Goal: Ask a question: Seek information or help from site administrators or community

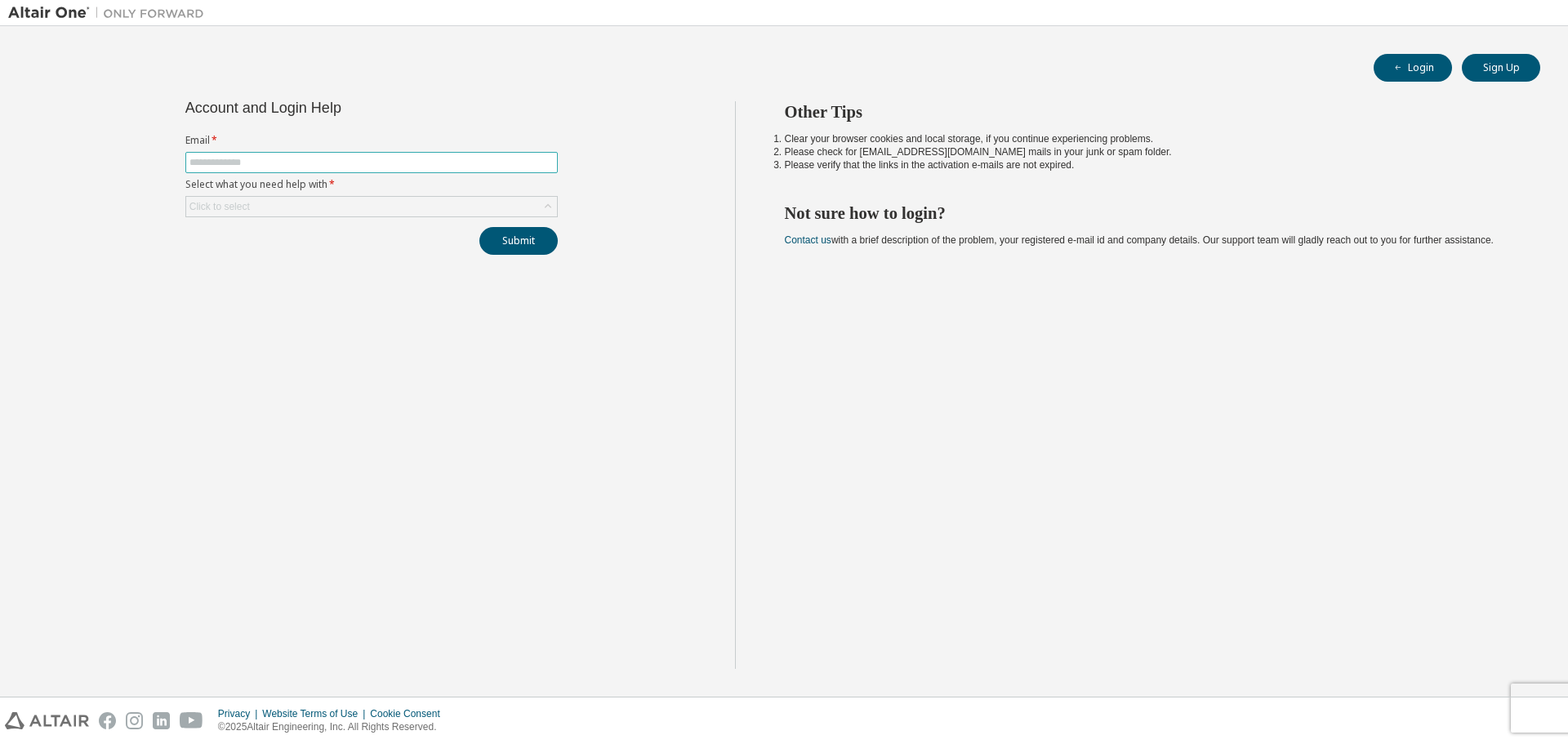
click at [319, 172] on span at bounding box center [372, 162] width 373 height 21
click at [325, 164] on input "text" at bounding box center [372, 162] width 364 height 13
type input "**********"
click at [550, 209] on icon at bounding box center [548, 206] width 17 height 17
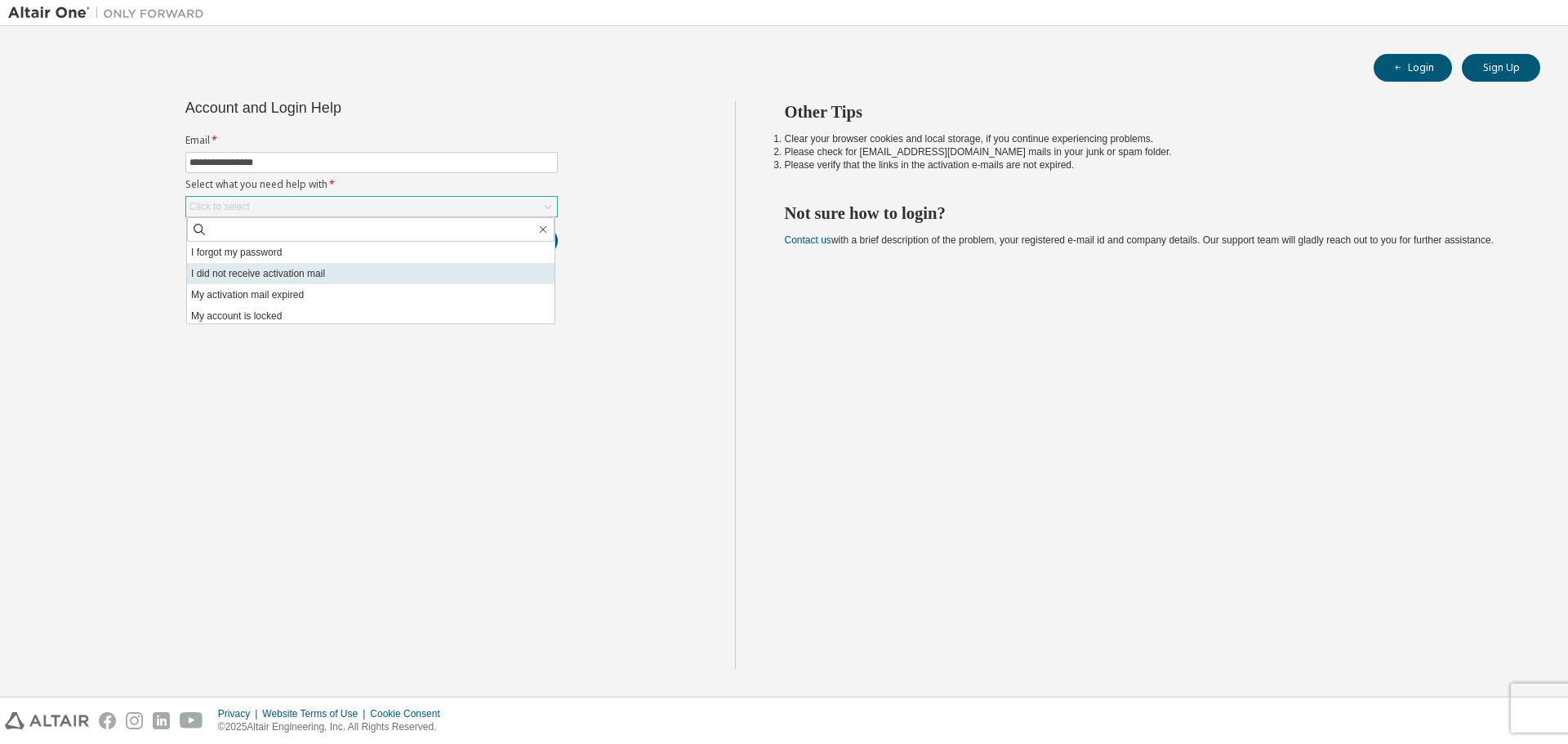
click at [349, 263] on li "I did not receive activation mail" at bounding box center [371, 274] width 367 height 21
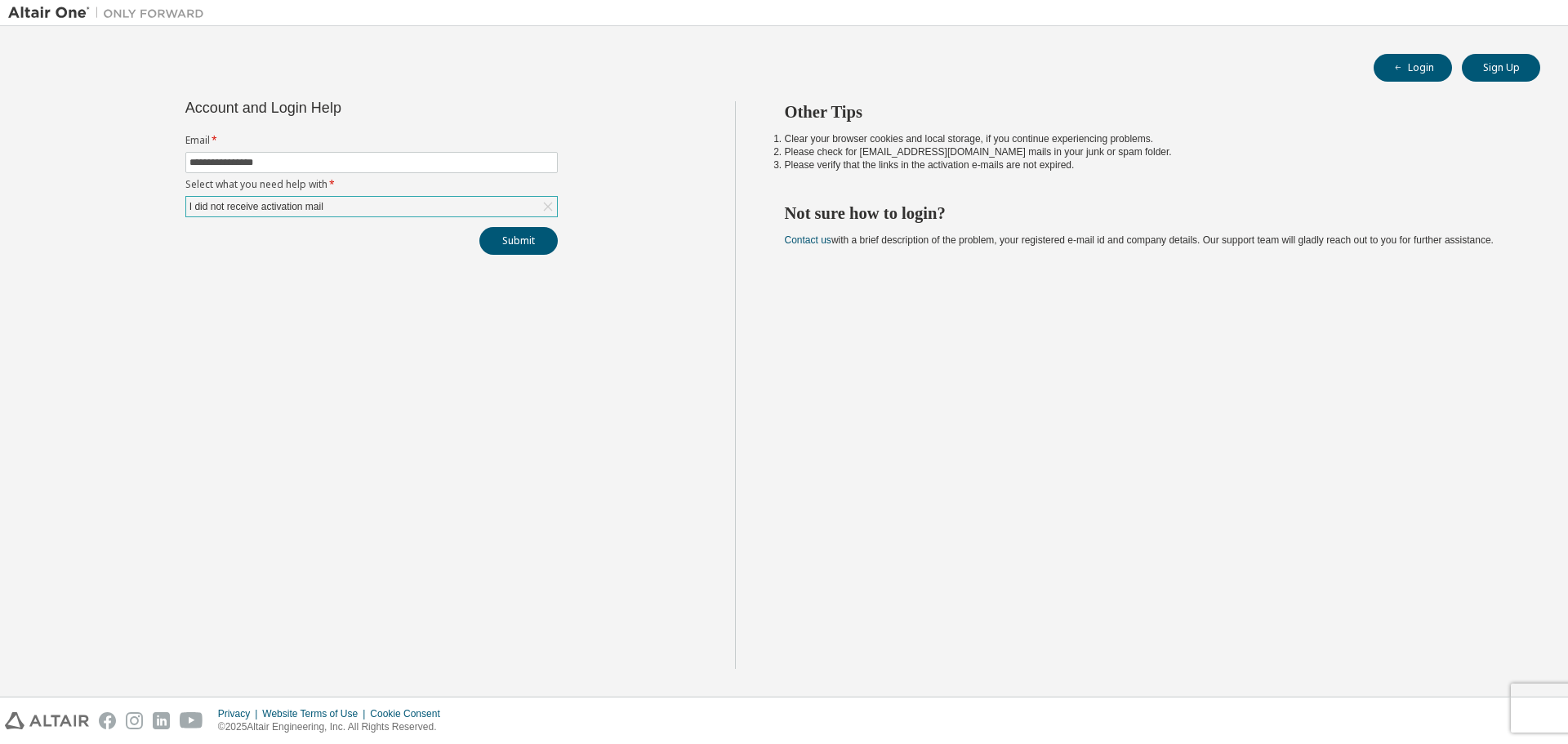
click at [549, 208] on icon at bounding box center [548, 207] width 9 height 9
click at [421, 213] on div "Click to select" at bounding box center [372, 206] width 371 height 20
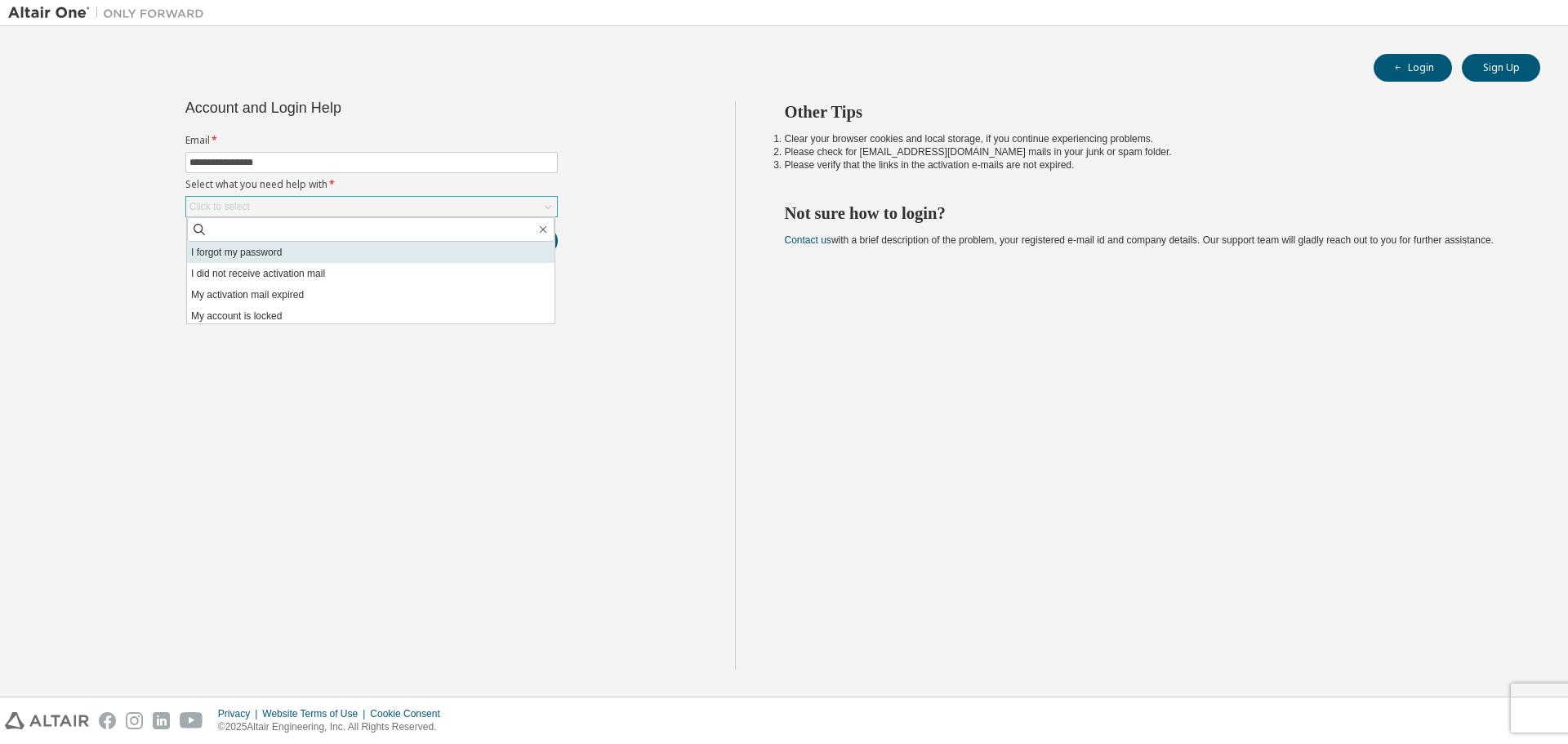
click at [270, 254] on li "I forgot my password" at bounding box center [371, 253] width 367 height 21
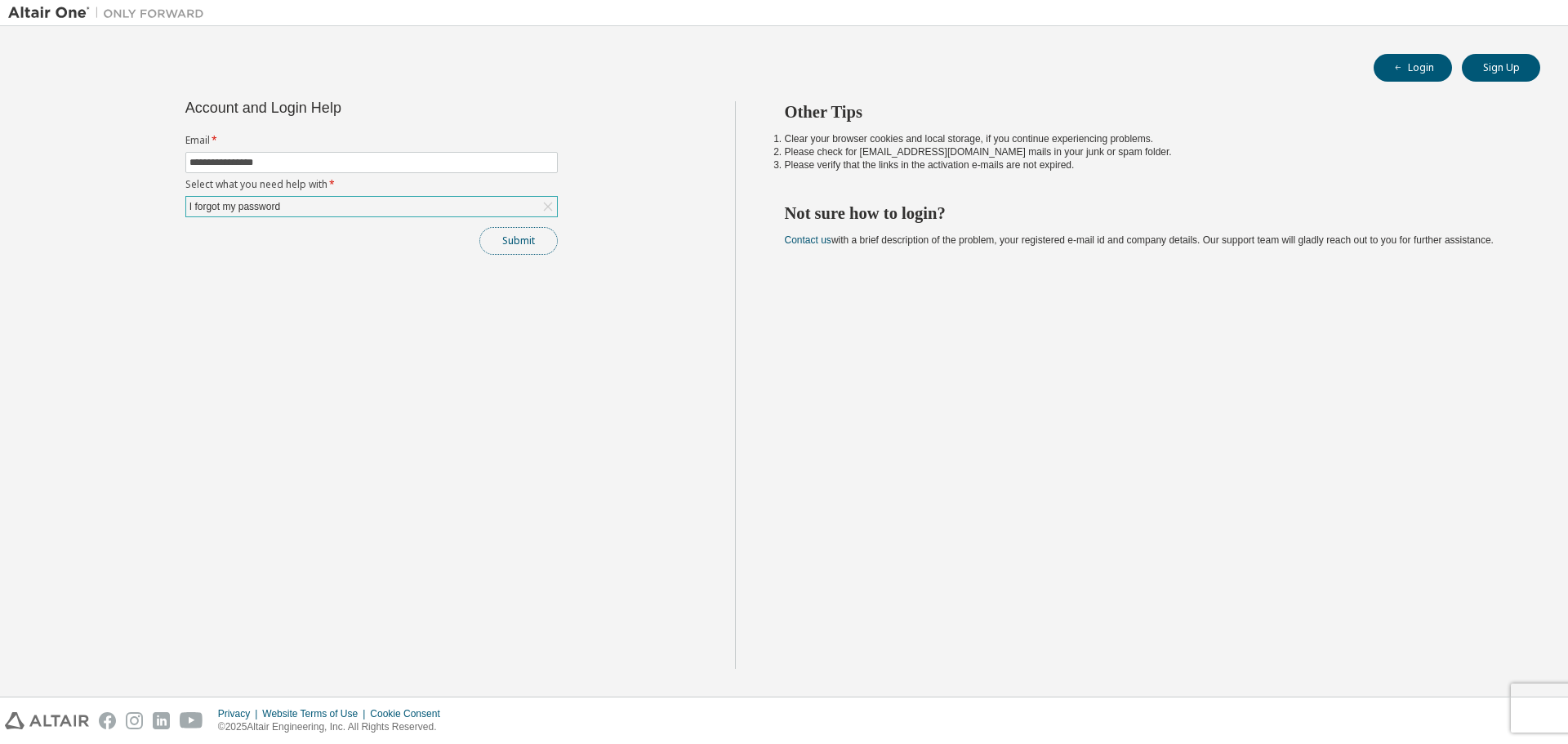
click at [536, 241] on button "Submit" at bounding box center [519, 241] width 78 height 28
